Goal: Task Accomplishment & Management: Manage account settings

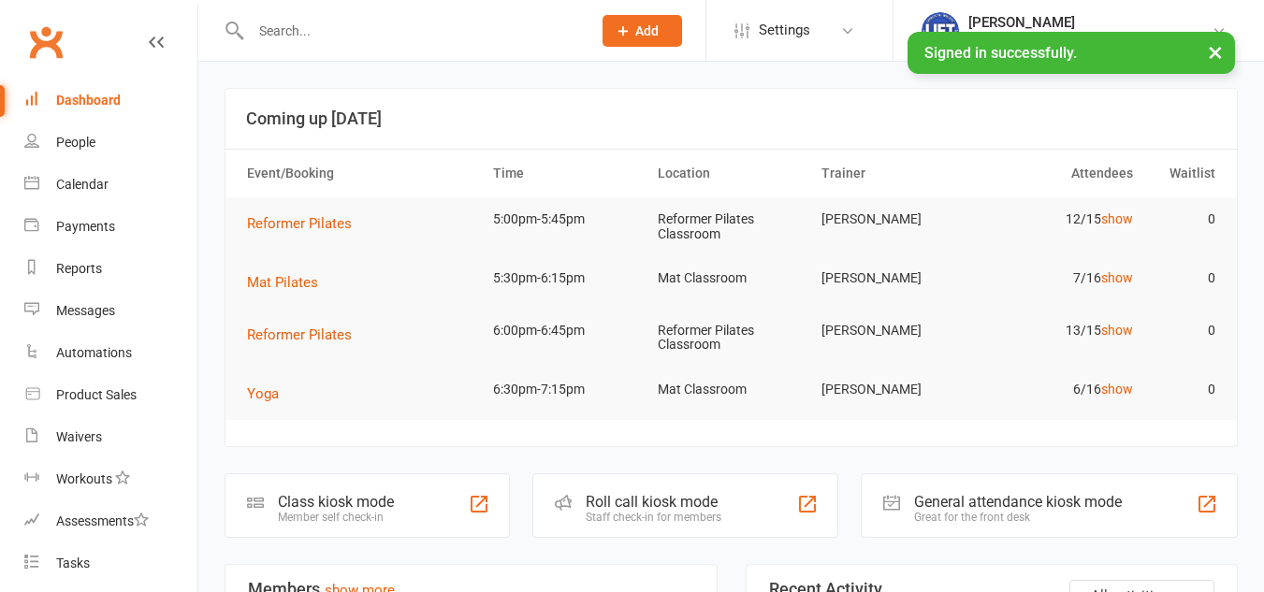
click at [409, 43] on input "text" at bounding box center [411, 31] width 333 height 26
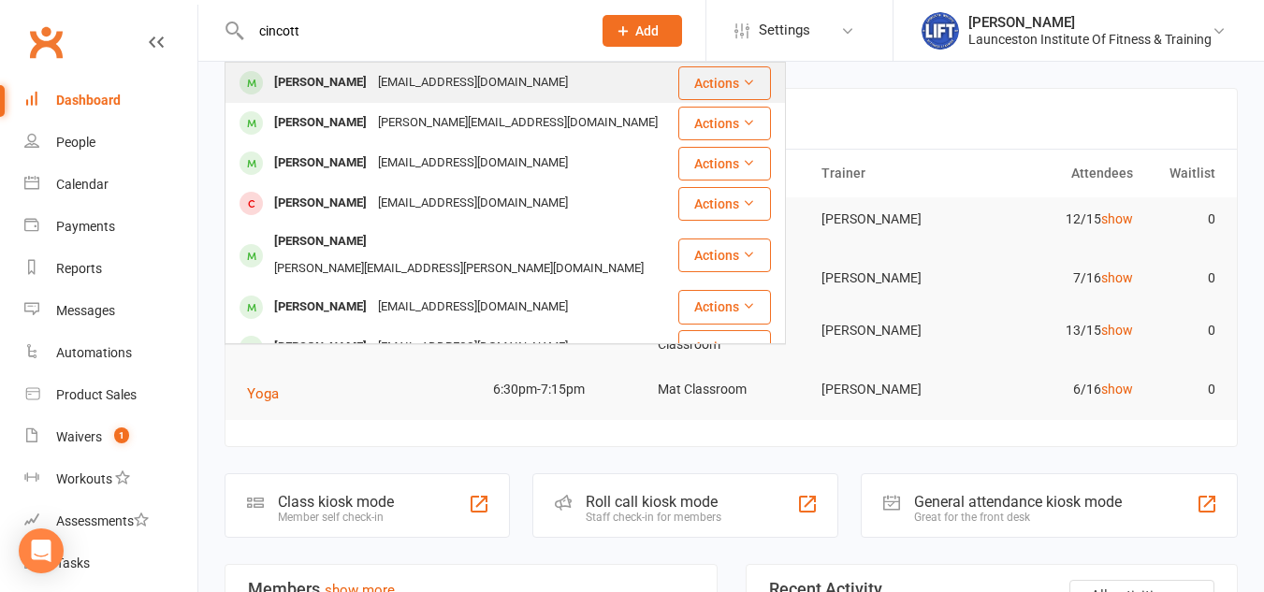
type input "cincott"
click at [396, 73] on div "michael_00_au@hotmail.com" at bounding box center [472, 82] width 201 height 27
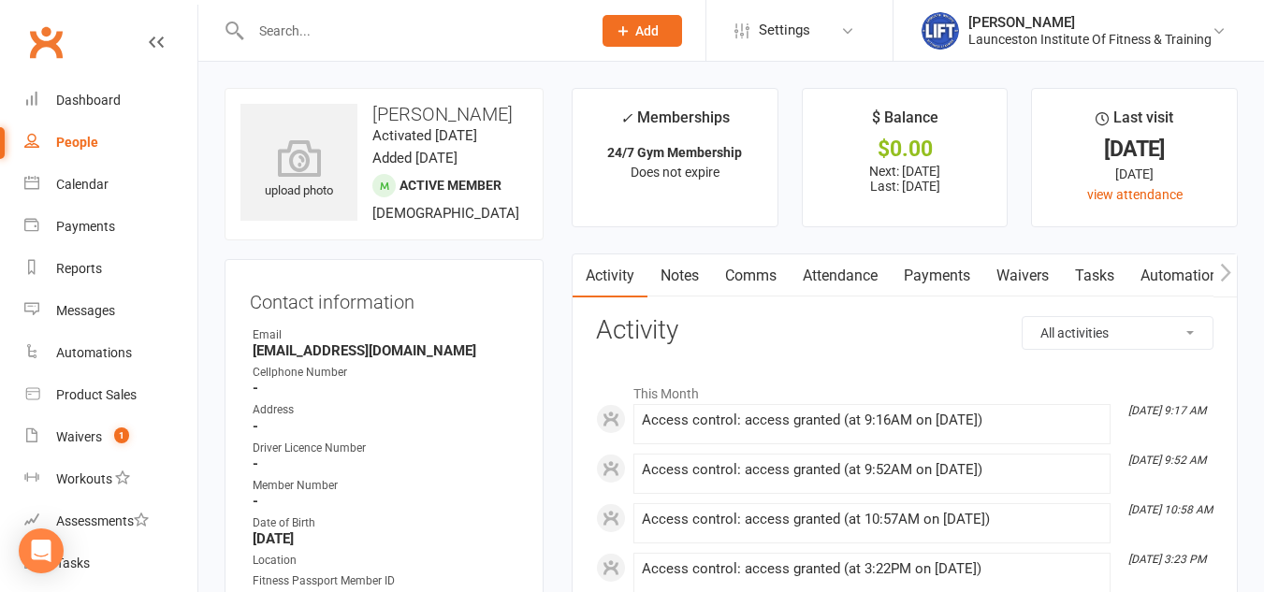
click at [900, 273] on link "Payments" at bounding box center [937, 275] width 93 height 43
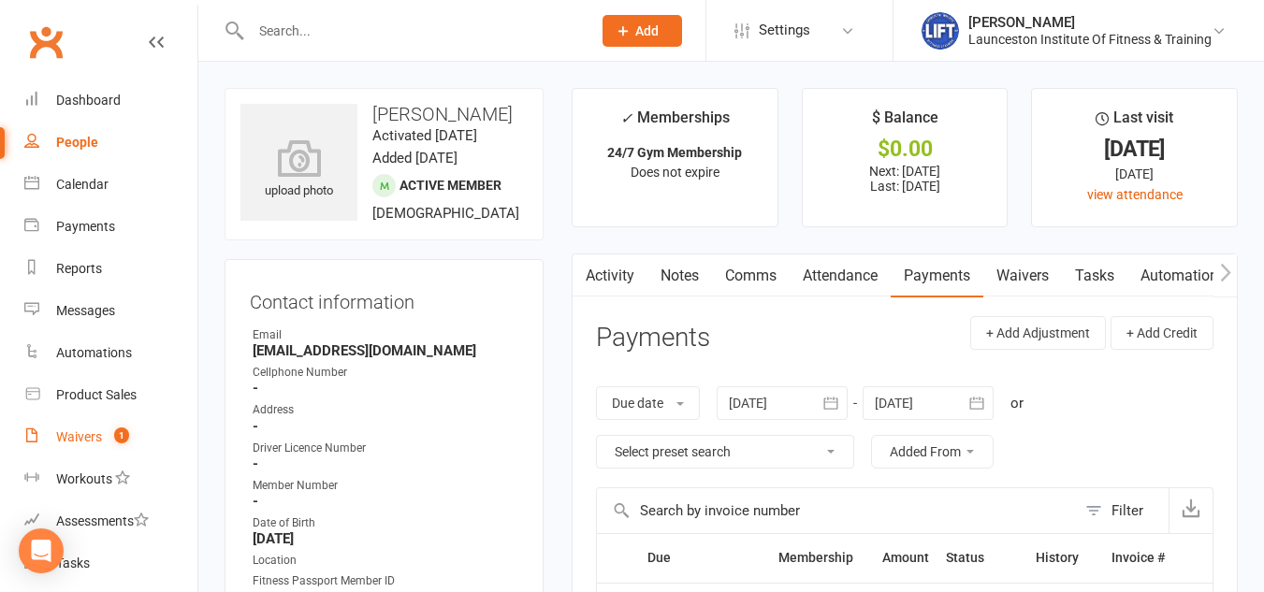
click at [105, 437] on link "Waivers 1" at bounding box center [110, 437] width 173 height 42
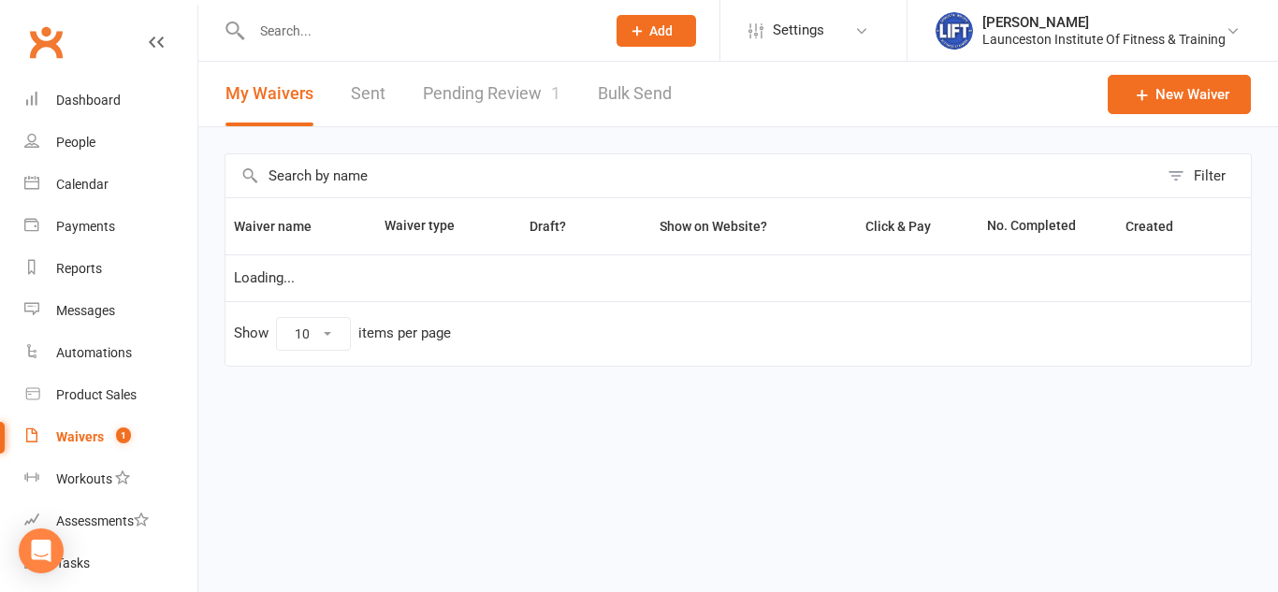
select select "100"
click at [506, 87] on link "Pending Review 1" at bounding box center [492, 94] width 138 height 65
select select "100"
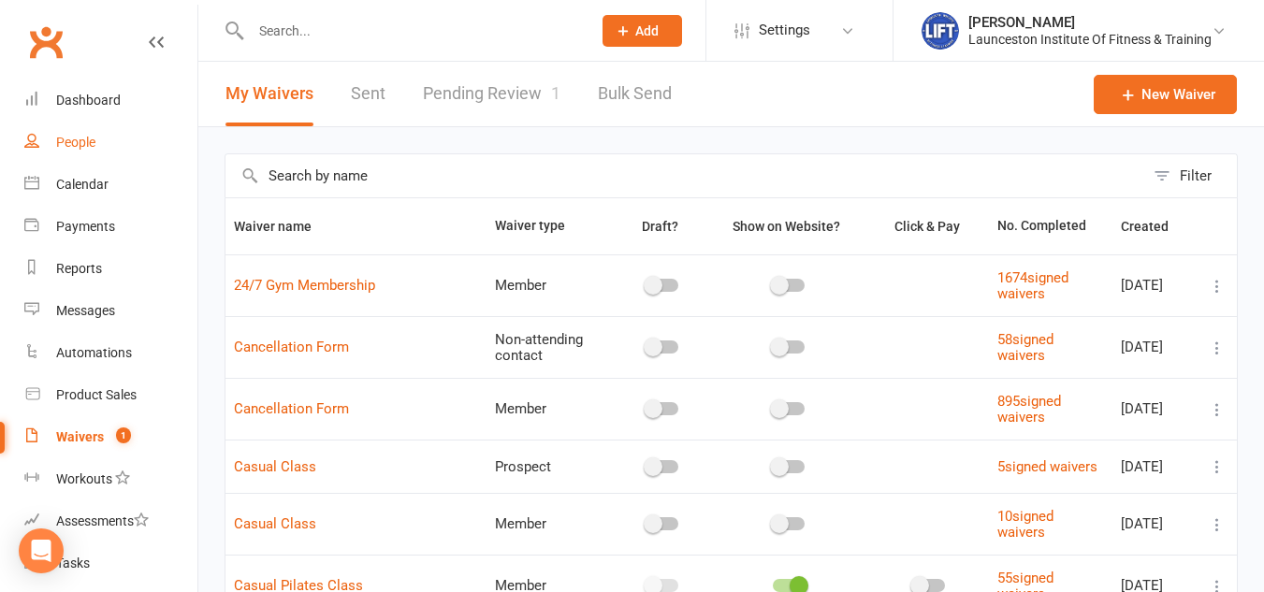
click at [85, 125] on link "People" at bounding box center [110, 143] width 173 height 42
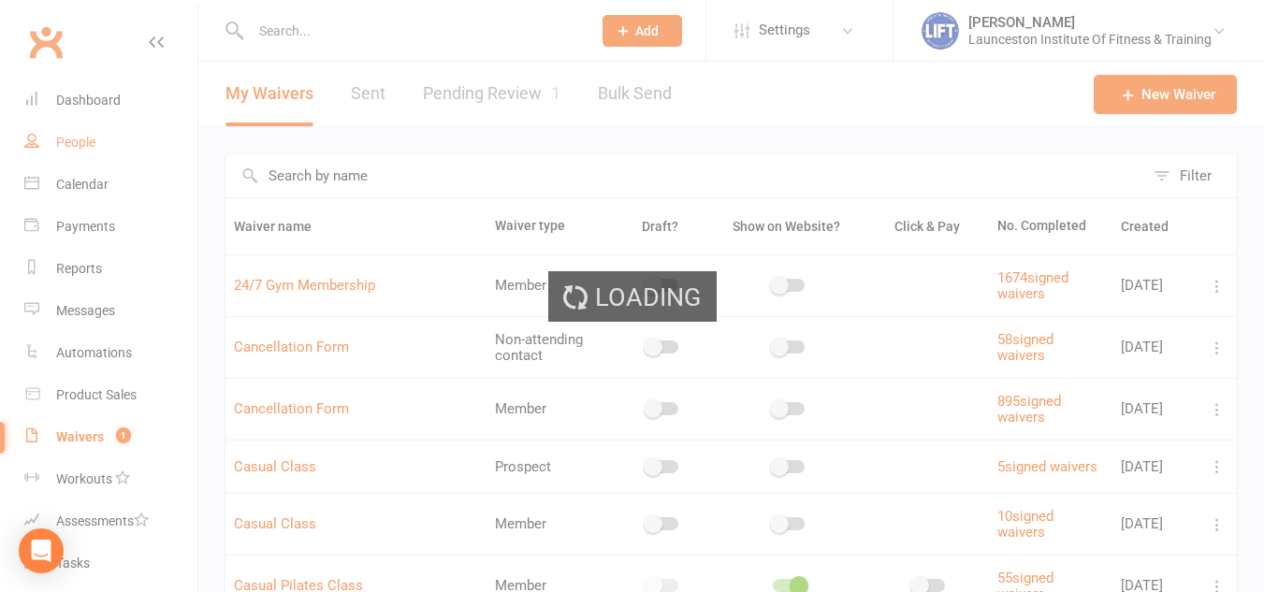
select select "100"
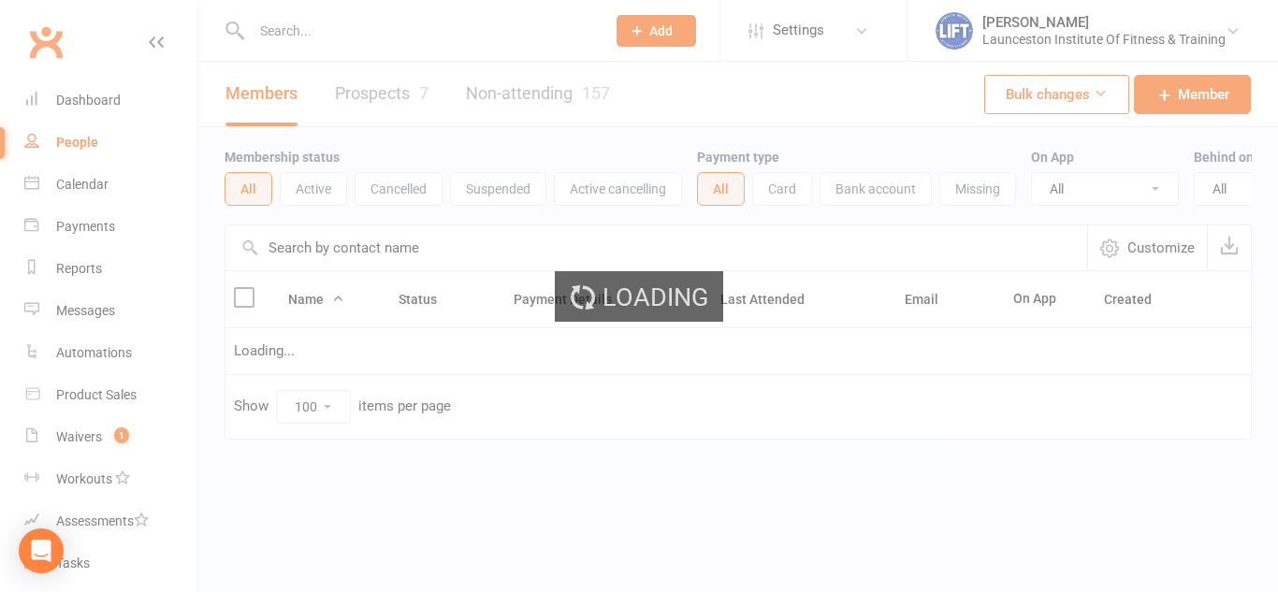
click at [385, 32] on input "text" at bounding box center [419, 31] width 346 height 26
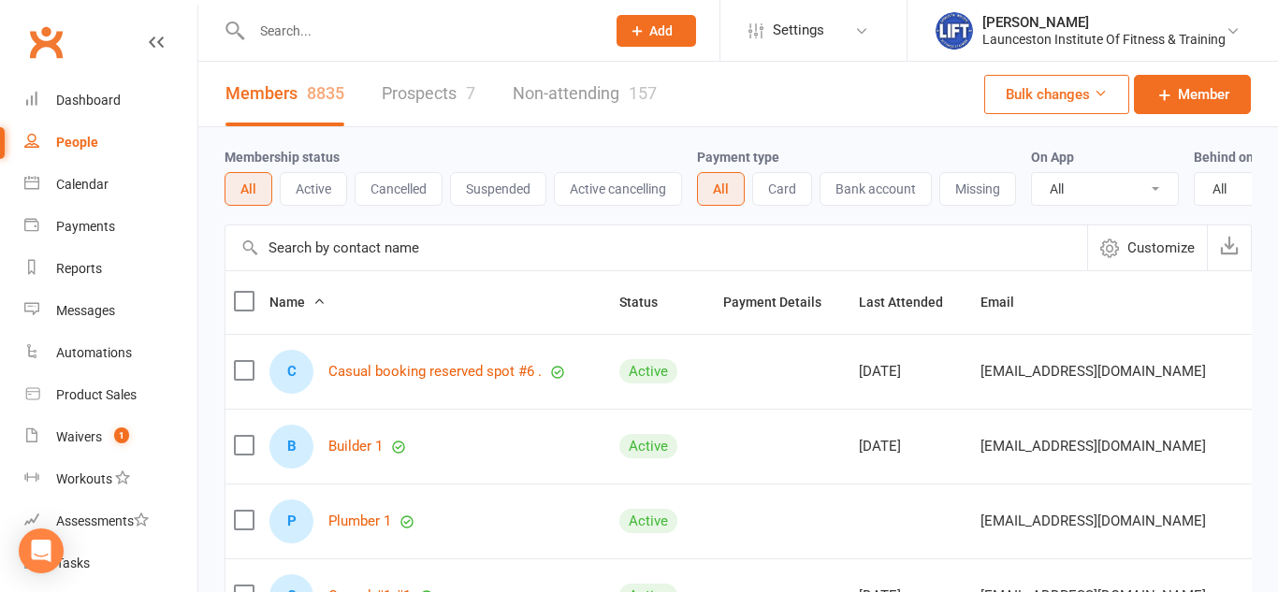
click at [370, 24] on input "text" at bounding box center [419, 31] width 346 height 26
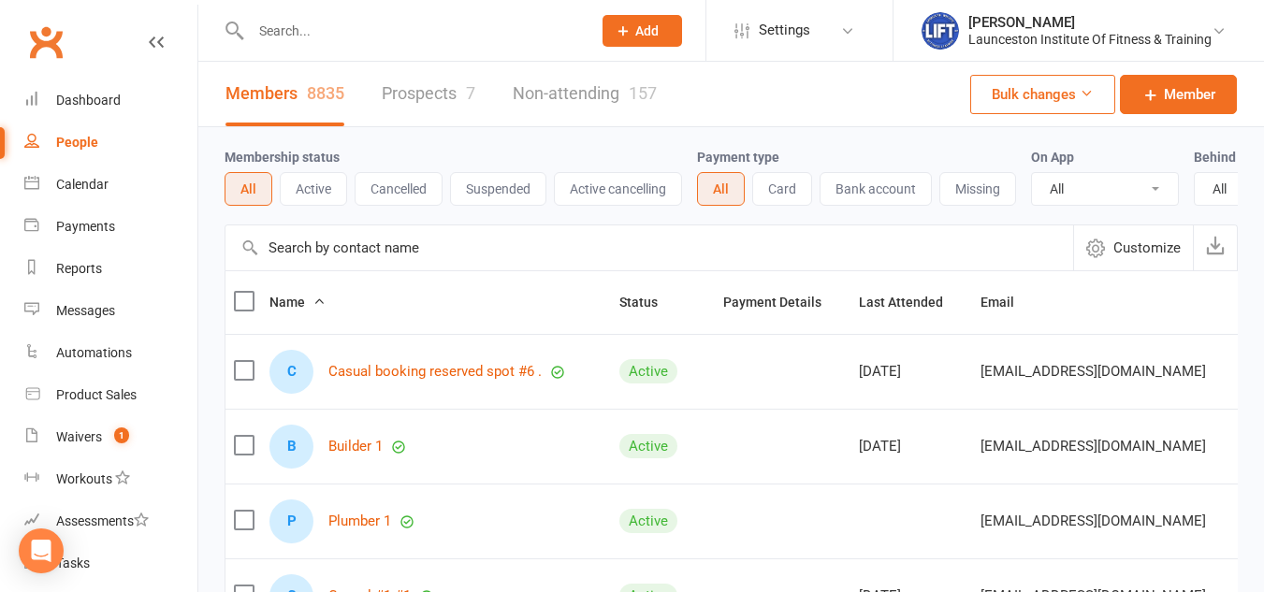
click at [355, 28] on input "text" at bounding box center [411, 31] width 333 height 26
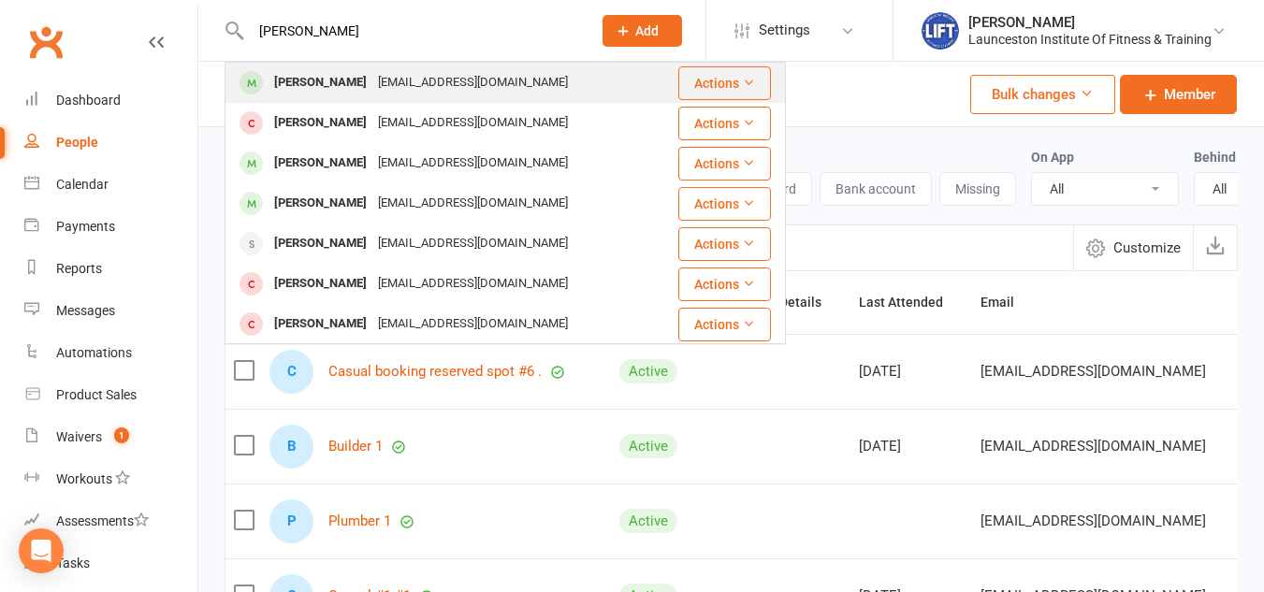
type input "[PERSON_NAME]"
click at [372, 88] on div "[EMAIL_ADDRESS][DOMAIN_NAME]" at bounding box center [472, 82] width 201 height 27
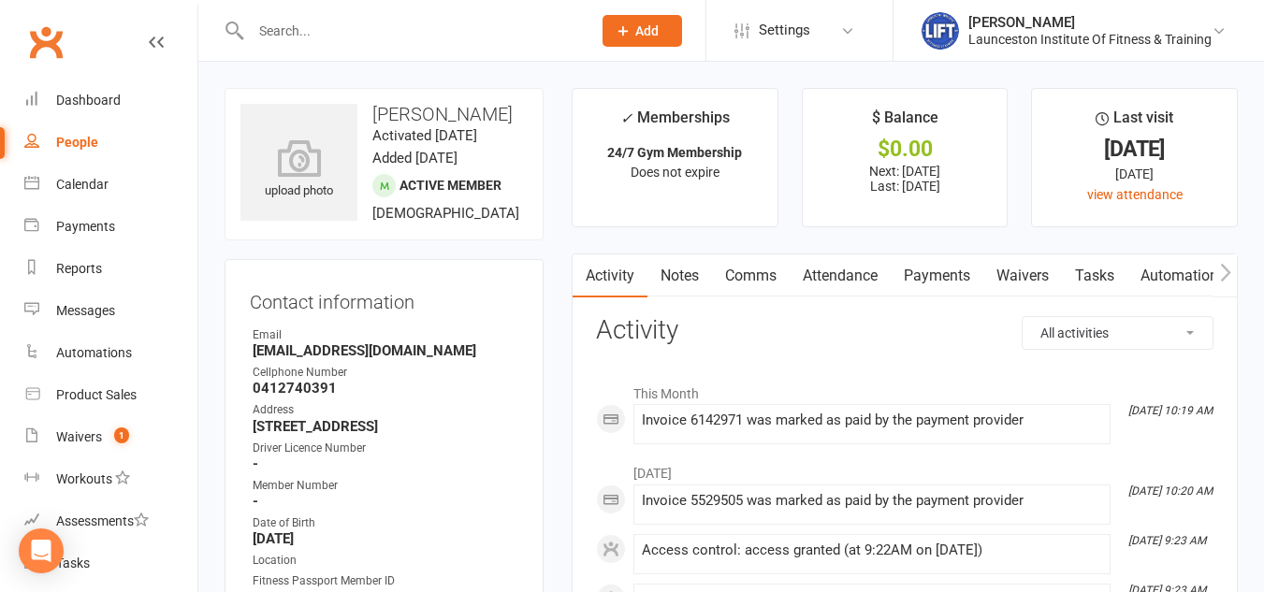
click at [939, 277] on link "Payments" at bounding box center [937, 275] width 93 height 43
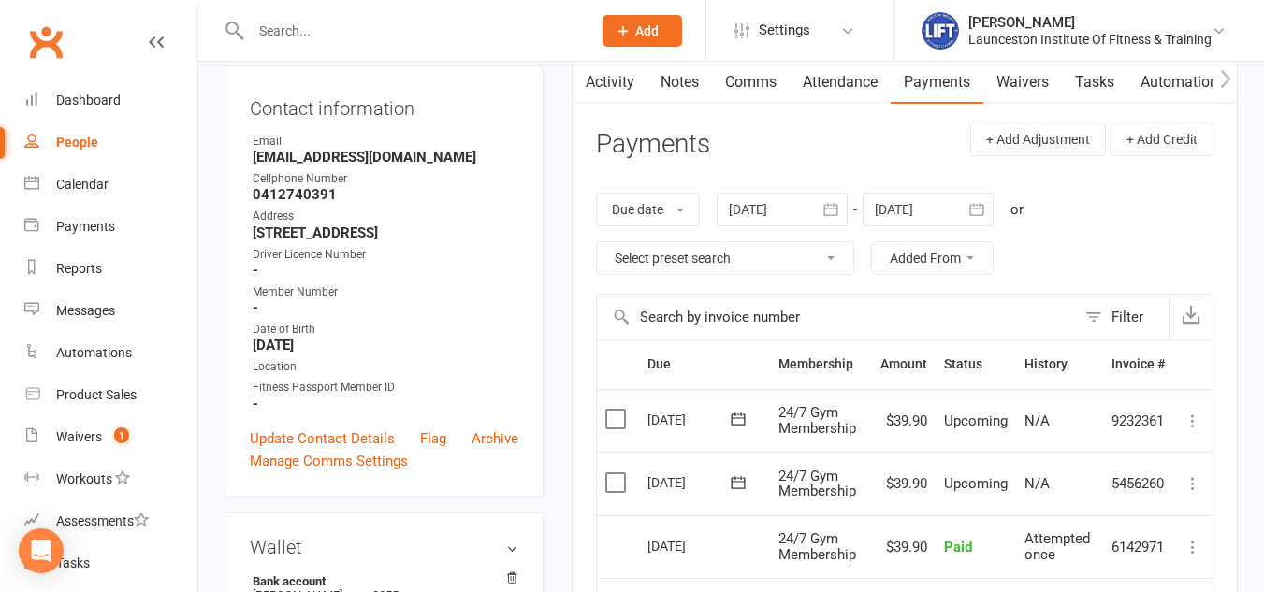
scroll to position [212, 0]
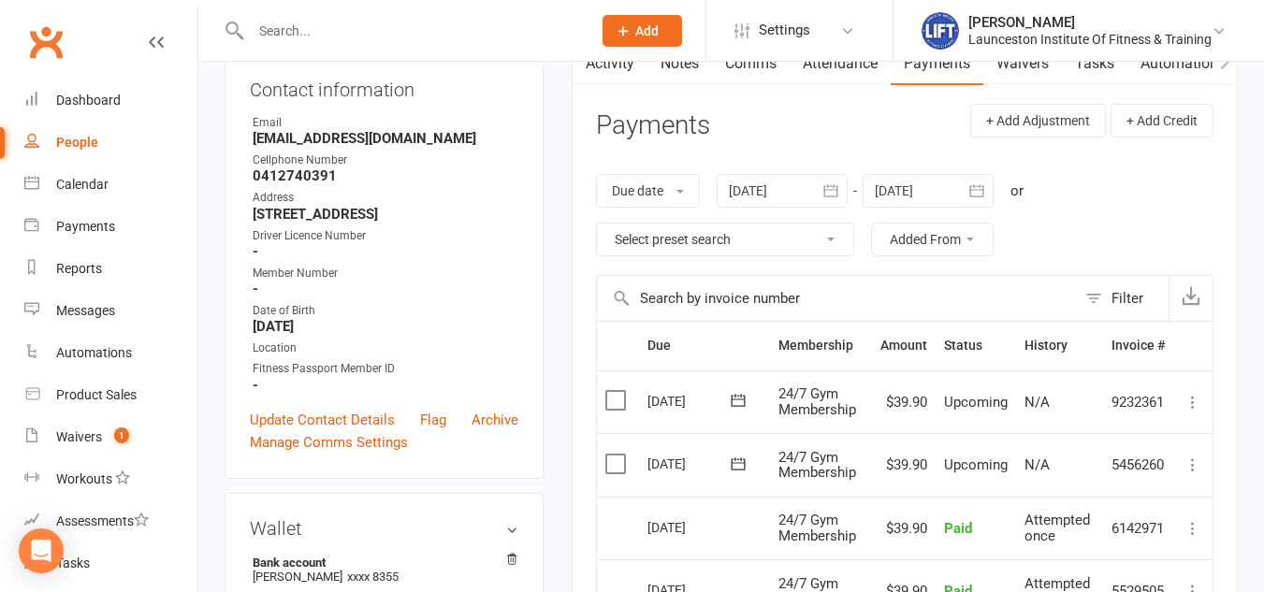
click at [906, 175] on div at bounding box center [927, 191] width 131 height 34
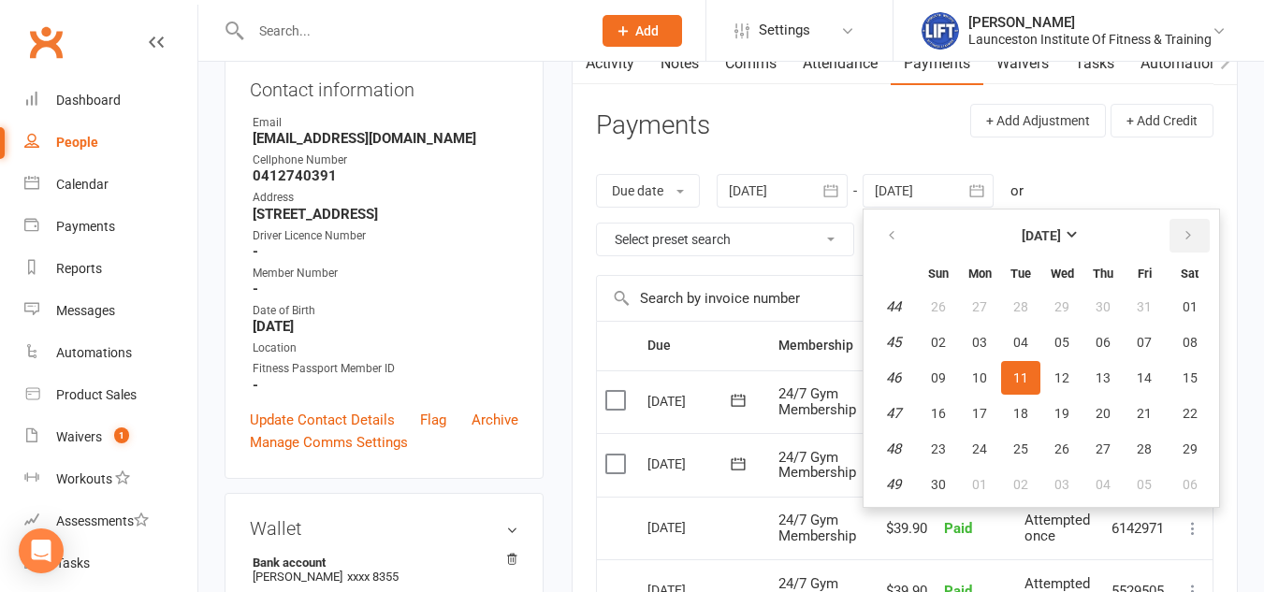
click at [1189, 241] on icon "button" at bounding box center [1187, 235] width 13 height 15
click at [905, 237] on button "button" at bounding box center [893, 236] width 40 height 34
click at [993, 443] on button "26" at bounding box center [979, 449] width 39 height 34
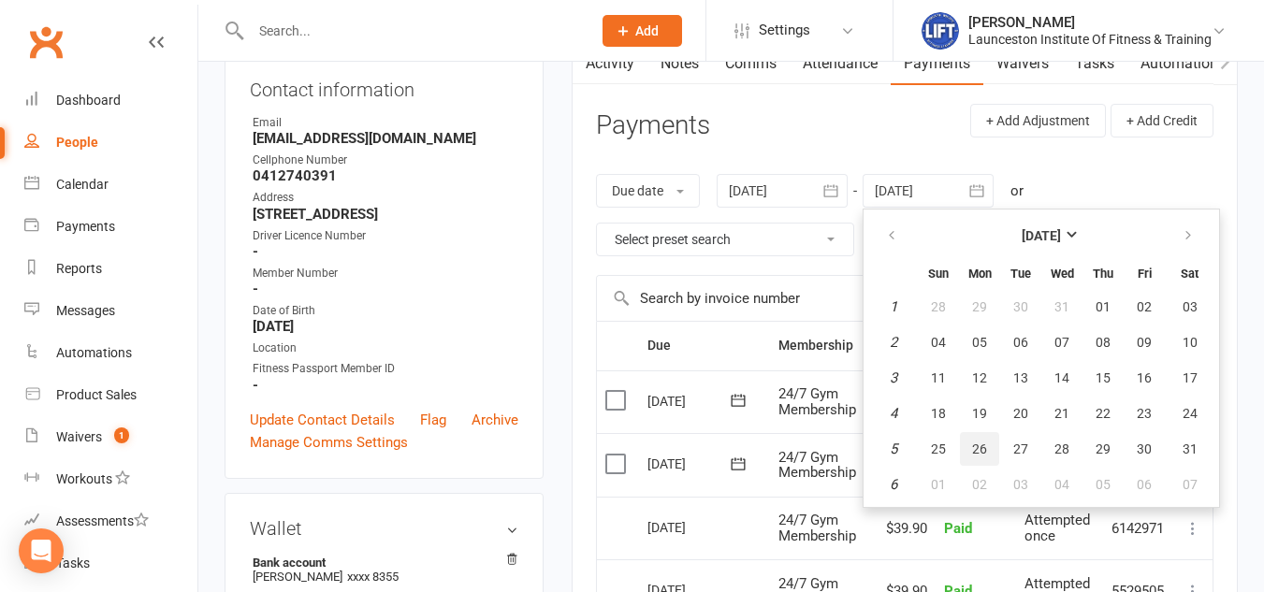
type input "[DATE]"
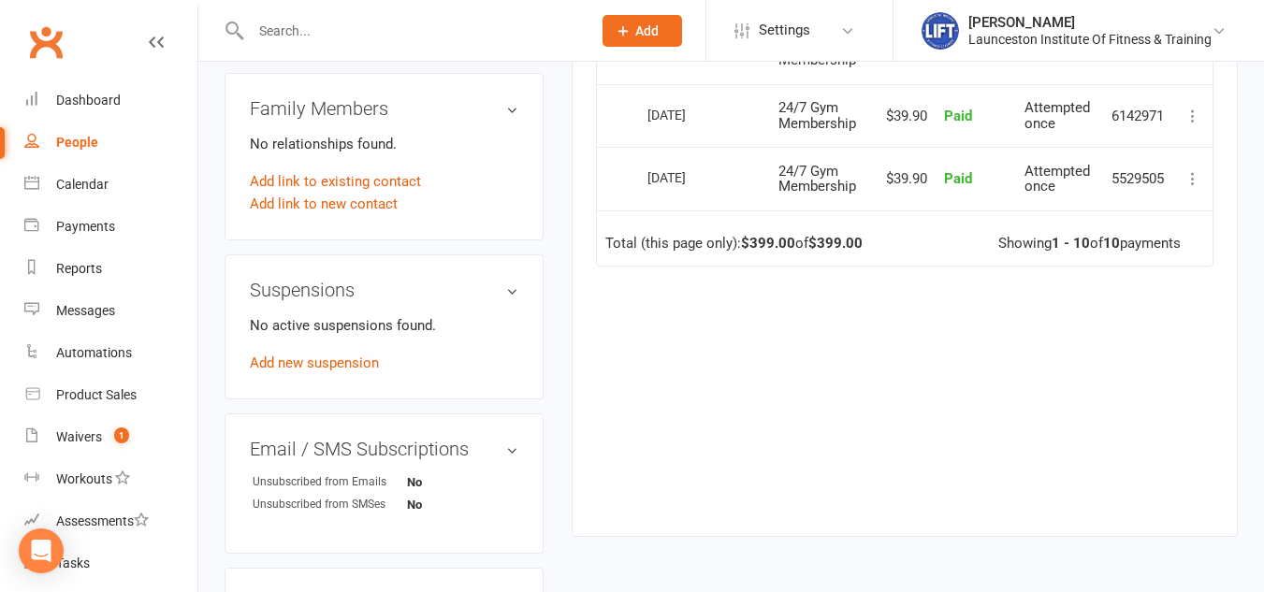
scroll to position [1005, 0]
click at [352, 354] on link "Add new suspension" at bounding box center [314, 362] width 129 height 17
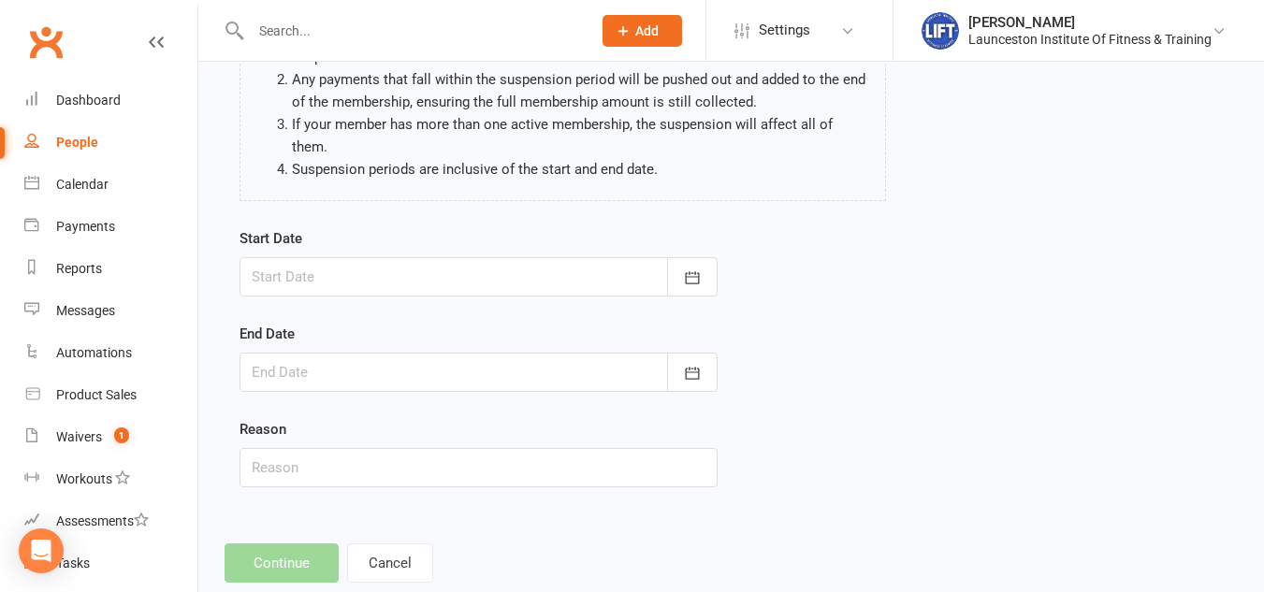
scroll to position [210, 0]
click at [695, 268] on icon "button" at bounding box center [692, 277] width 19 height 19
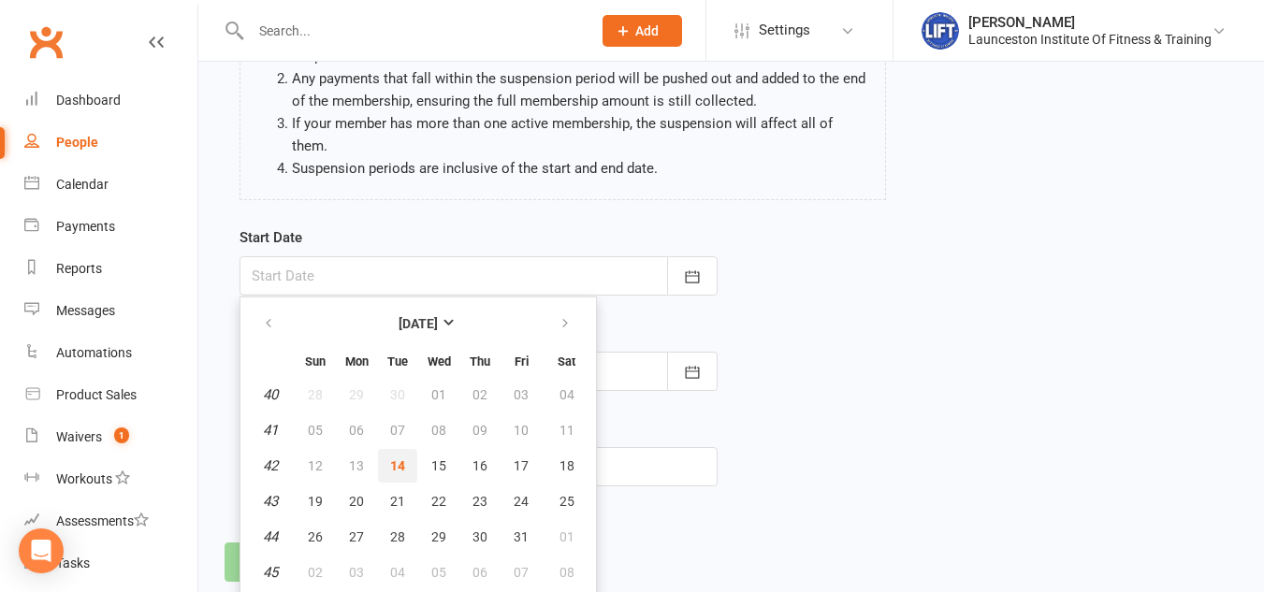
click at [395, 458] on span "14" at bounding box center [397, 465] width 15 height 15
type input "[DATE]"
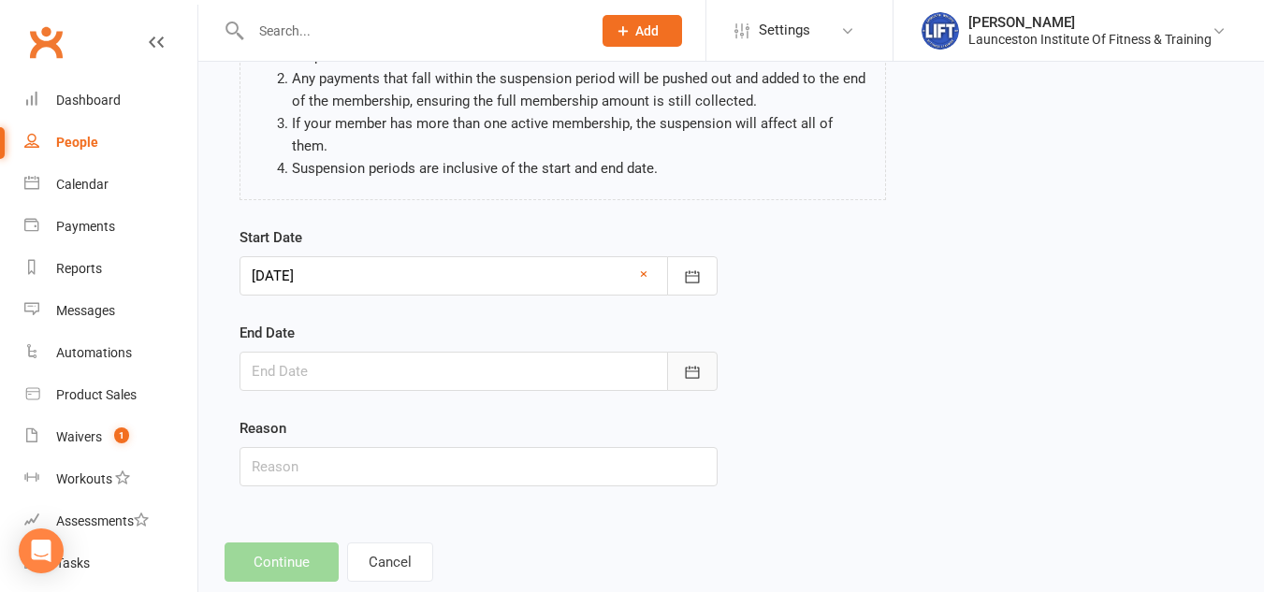
drag, startPoint x: 671, startPoint y: 353, endPoint x: 680, endPoint y: 330, distance: 24.3
click at [680, 352] on button "button" at bounding box center [692, 371] width 51 height 39
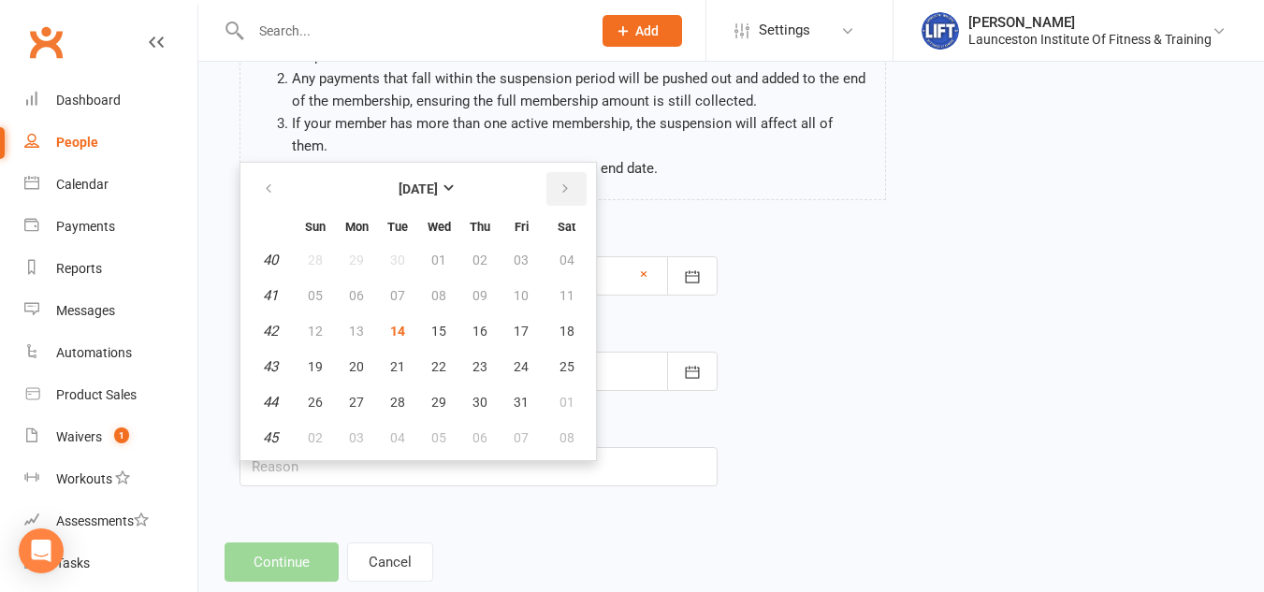
click at [572, 173] on button "button" at bounding box center [566, 189] width 40 height 34
click at [552, 279] on button "10" at bounding box center [567, 296] width 48 height 34
type input "[DATE]"
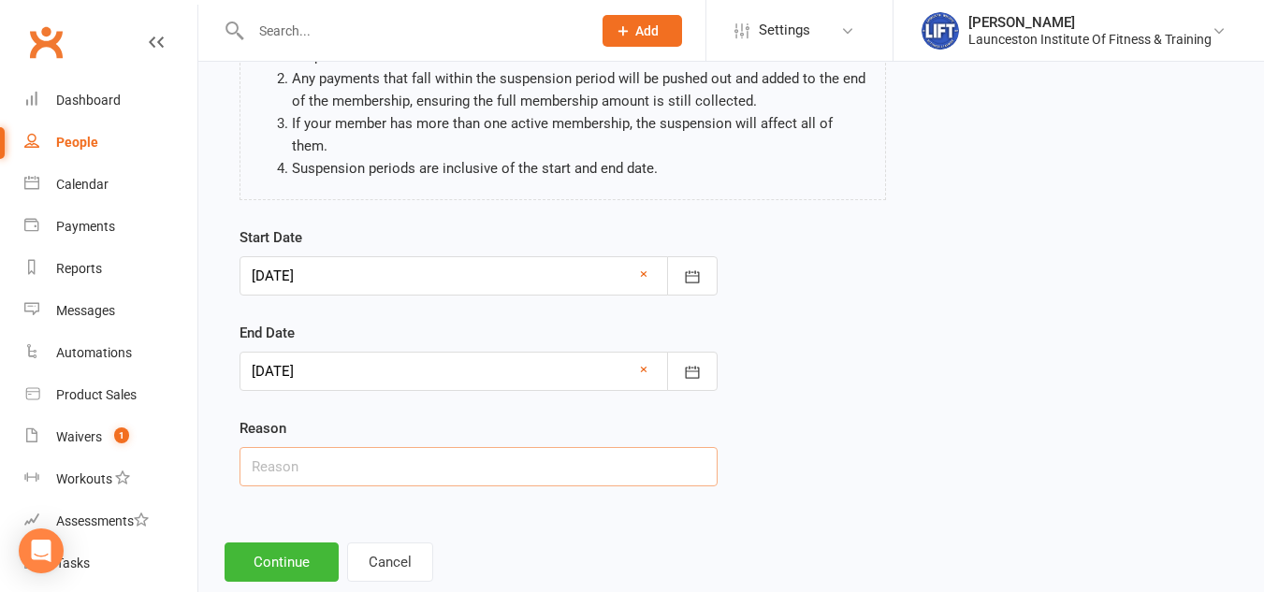
click at [341, 462] on input "text" at bounding box center [478, 466] width 478 height 39
type input "Travel"
click at [301, 516] on div "Add Suspension Please be aware of the following when suspending members: Adding…" at bounding box center [730, 230] width 1065 height 756
click at [298, 543] on button "Continue" at bounding box center [282, 562] width 114 height 39
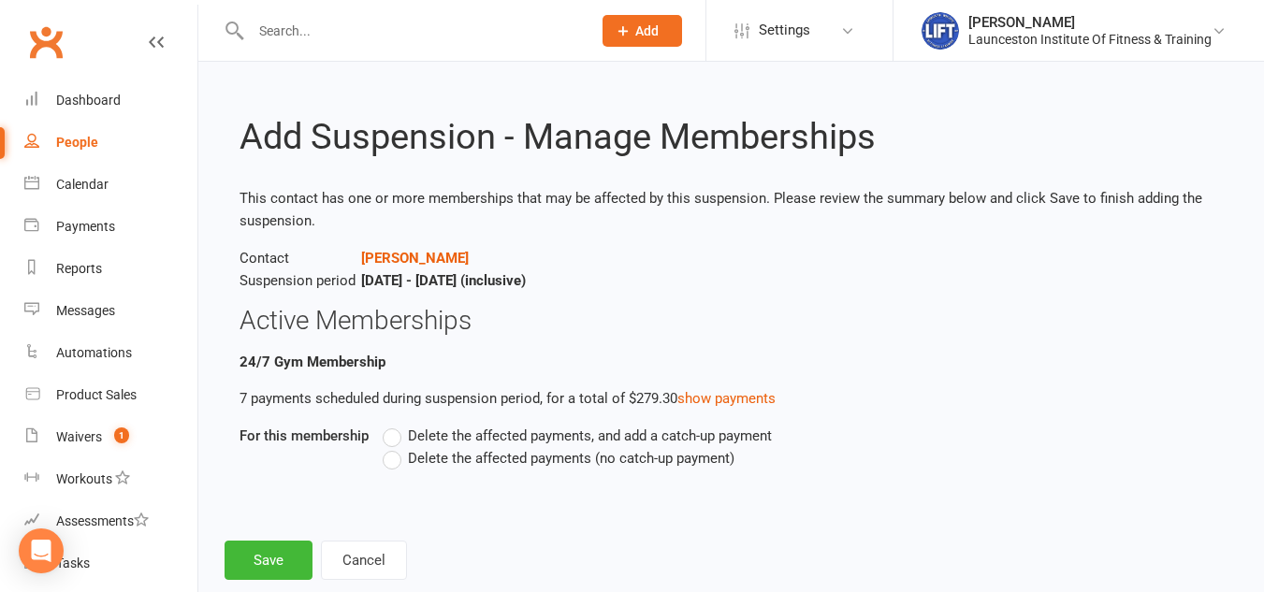
scroll to position [41, 0]
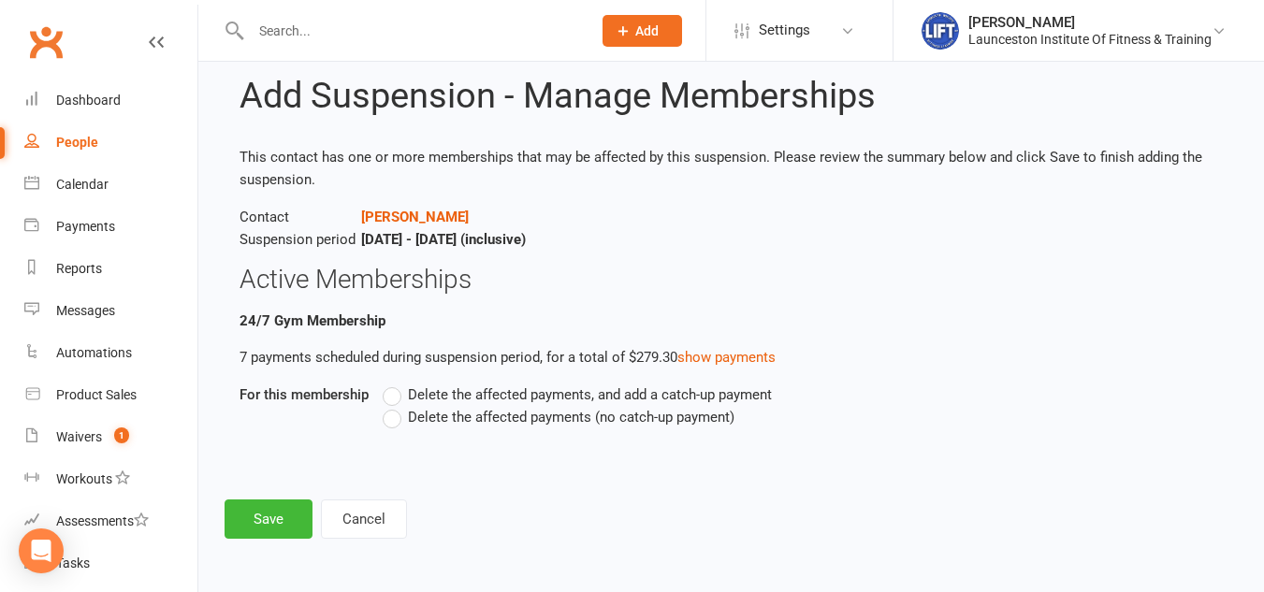
click at [486, 412] on span "Delete the affected payments (no catch-up payment)" at bounding box center [571, 416] width 326 height 20
click at [395, 406] on input "Delete the affected payments (no catch-up payment)" at bounding box center [389, 406] width 12 height 0
click at [270, 521] on button "Save" at bounding box center [269, 519] width 88 height 39
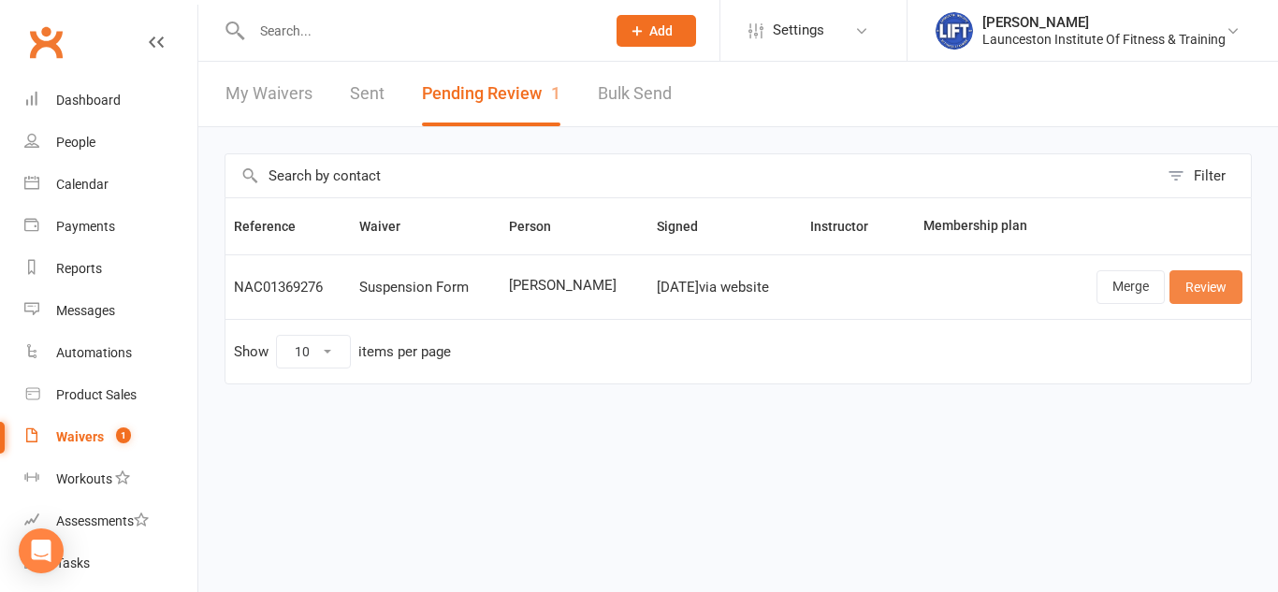
click at [1219, 283] on link "Review" at bounding box center [1205, 287] width 73 height 34
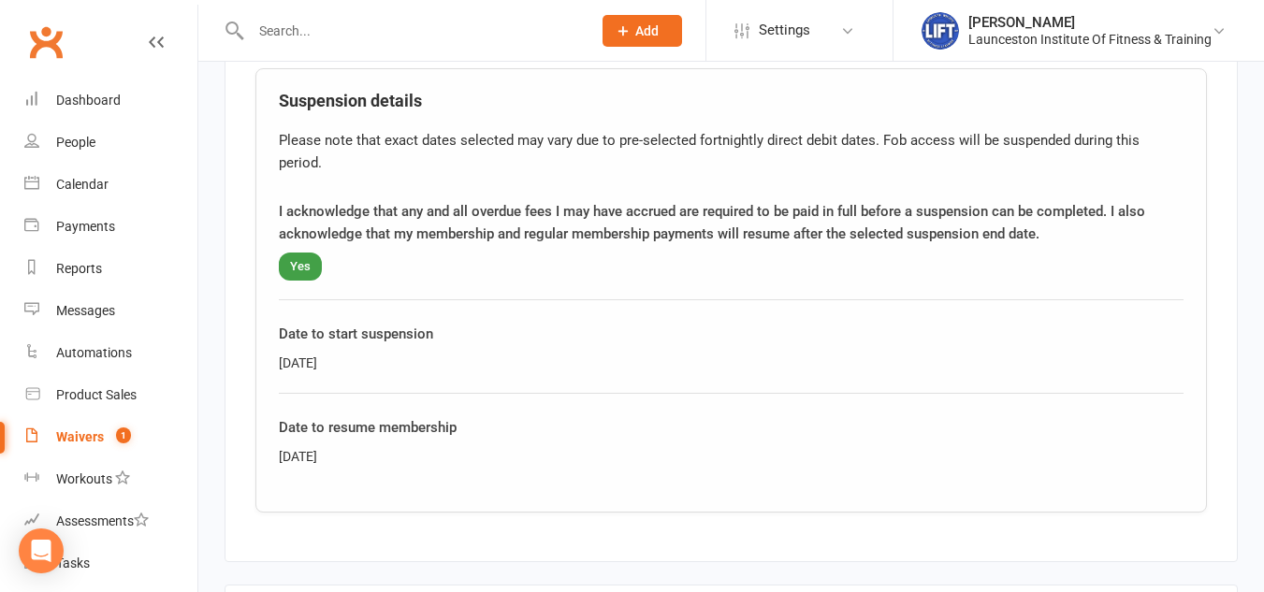
scroll to position [1078, 0]
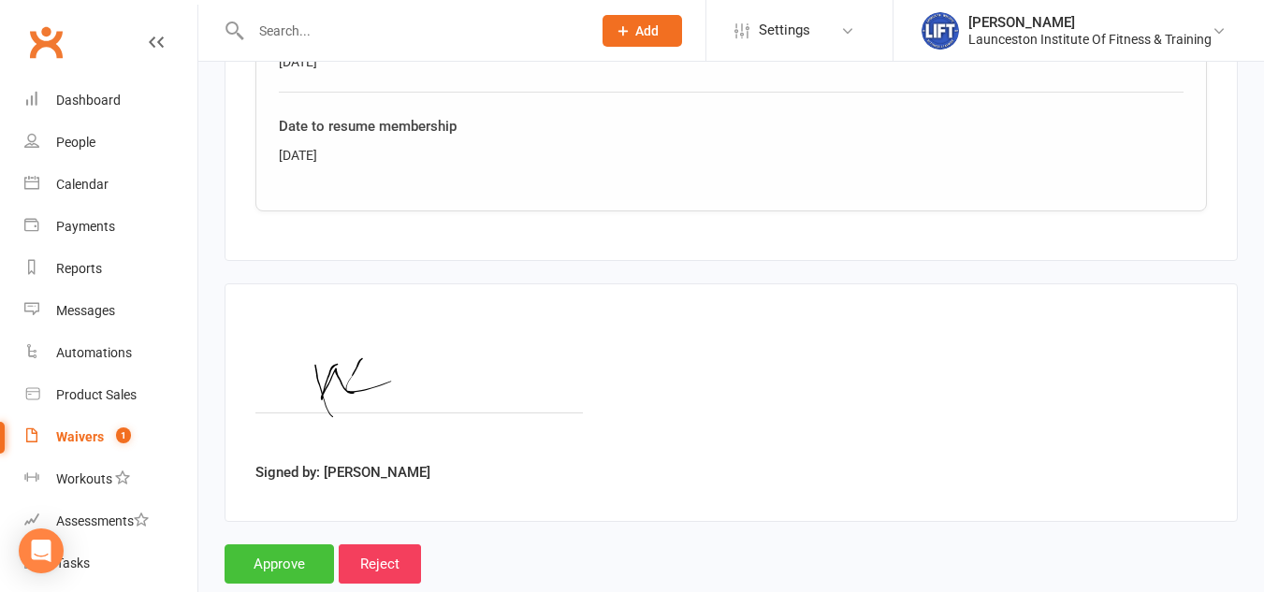
click at [271, 544] on input "Approve" at bounding box center [279, 563] width 109 height 39
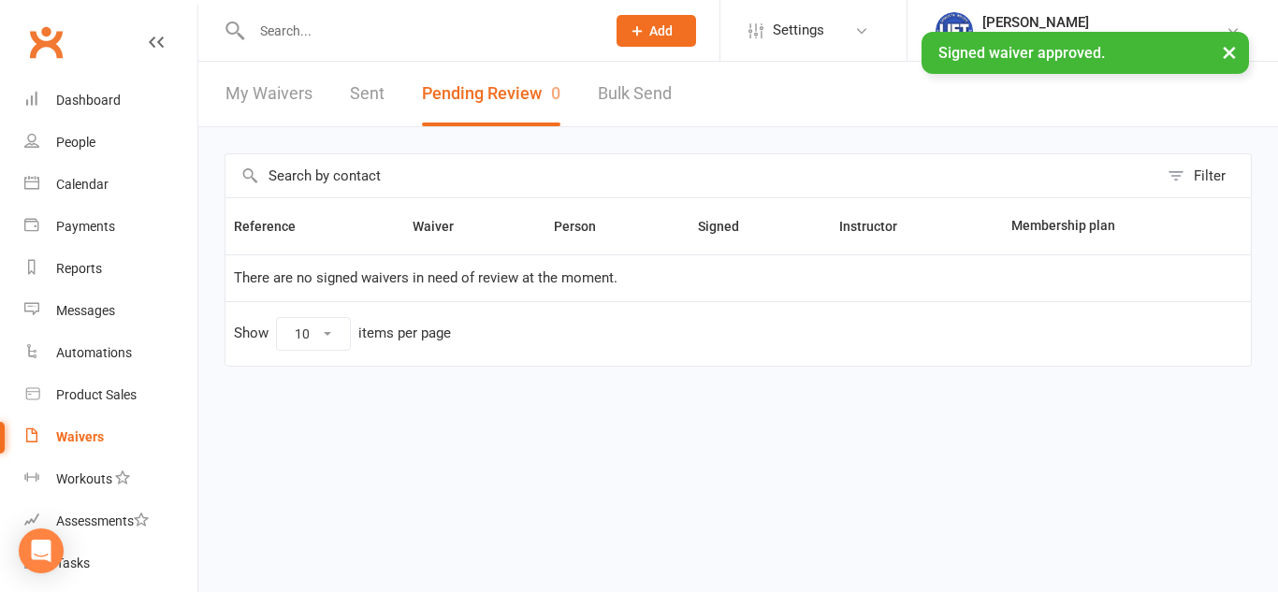
click at [298, 106] on link "My Waivers" at bounding box center [268, 94] width 87 height 65
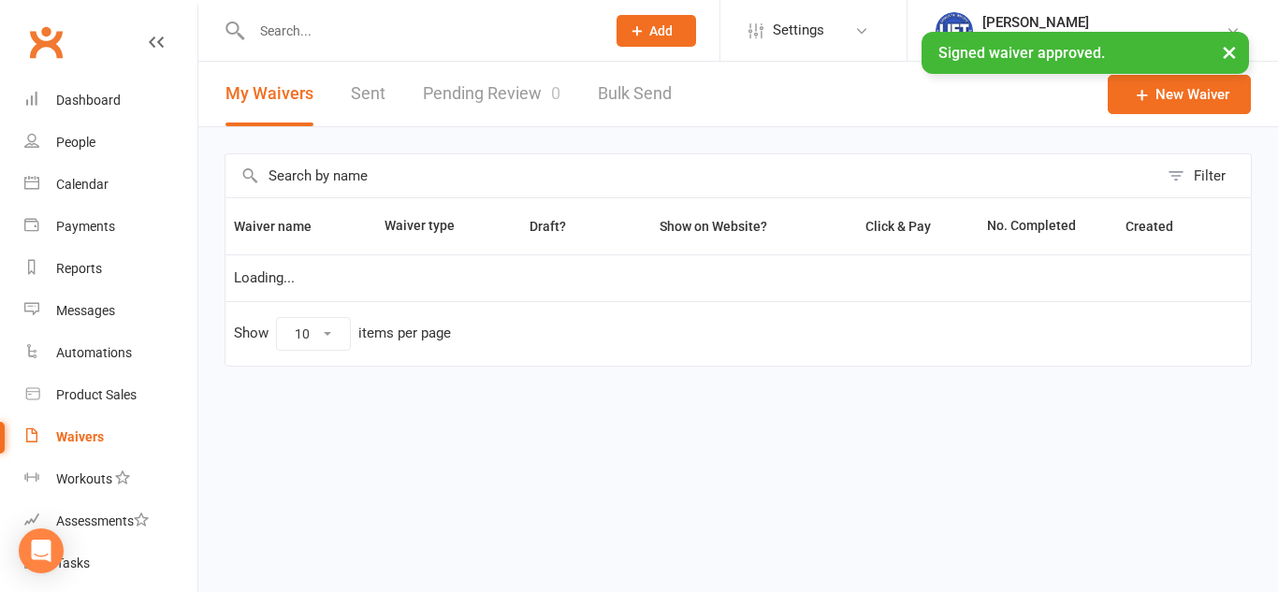
select select "100"
